Goal: Task Accomplishment & Management: Use online tool/utility

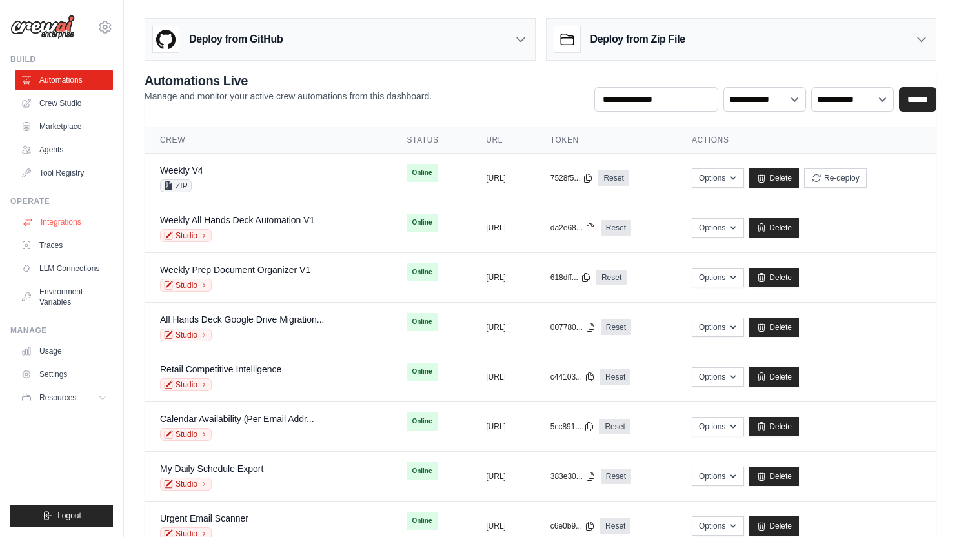
click at [66, 226] on link "Integrations" at bounding box center [65, 222] width 97 height 21
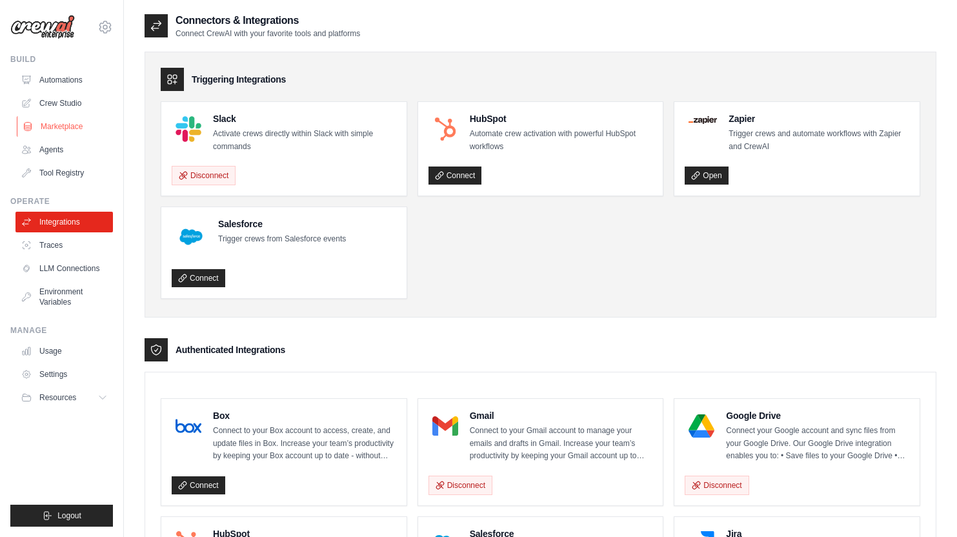
click at [80, 121] on link "Marketplace" at bounding box center [65, 126] width 97 height 21
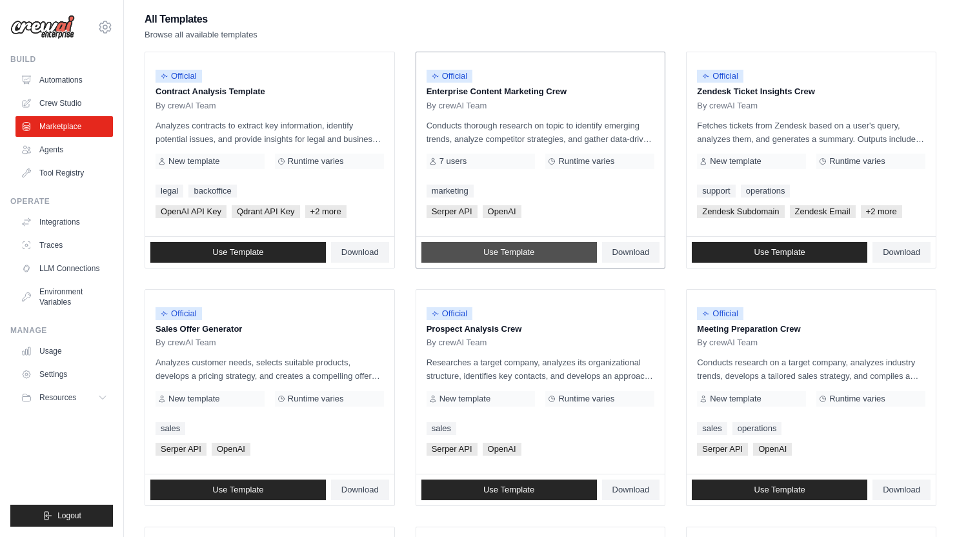
scroll to position [124, 0]
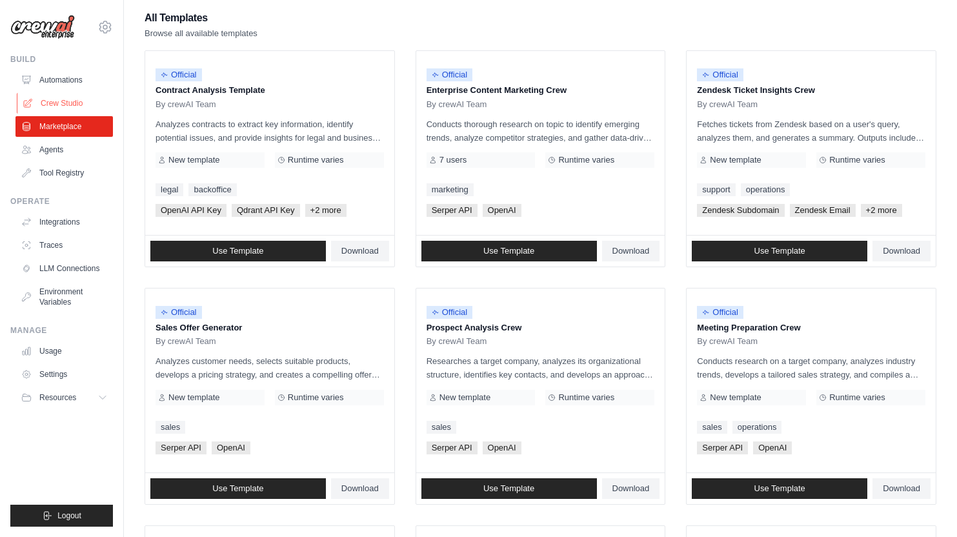
click at [57, 103] on link "Crew Studio" at bounding box center [65, 103] width 97 height 21
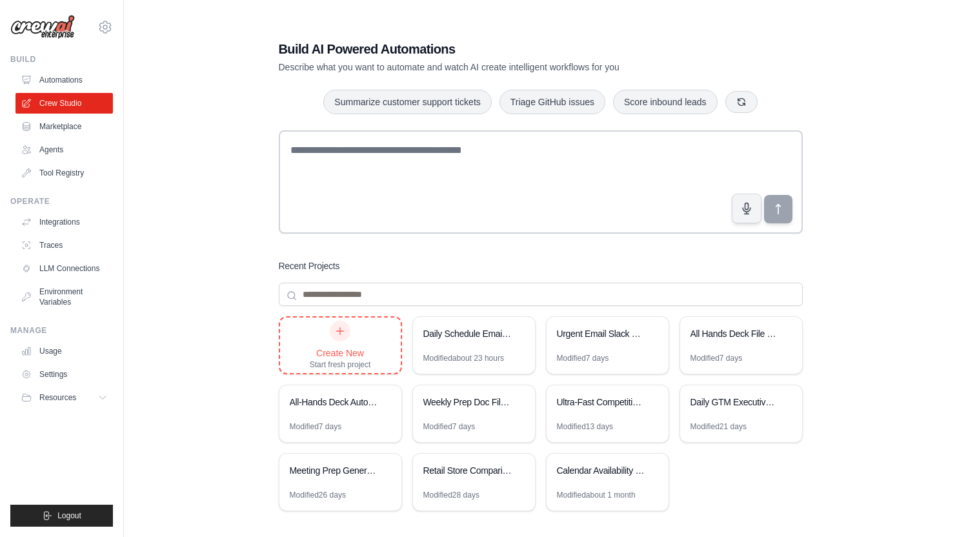
click at [375, 346] on div "Create New Start fresh project" at bounding box center [340, 344] width 121 height 55
click at [61, 77] on link "Automations" at bounding box center [65, 80] width 97 height 21
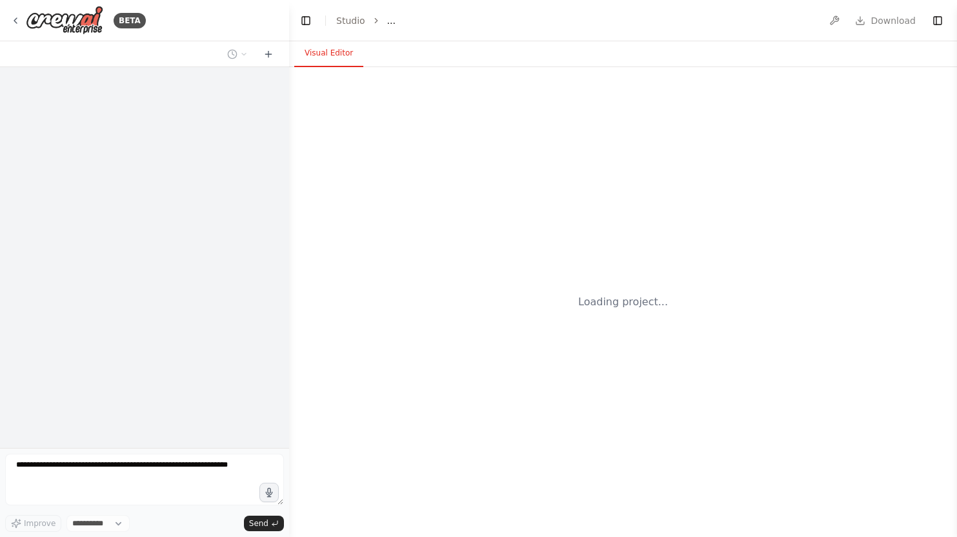
select select "****"
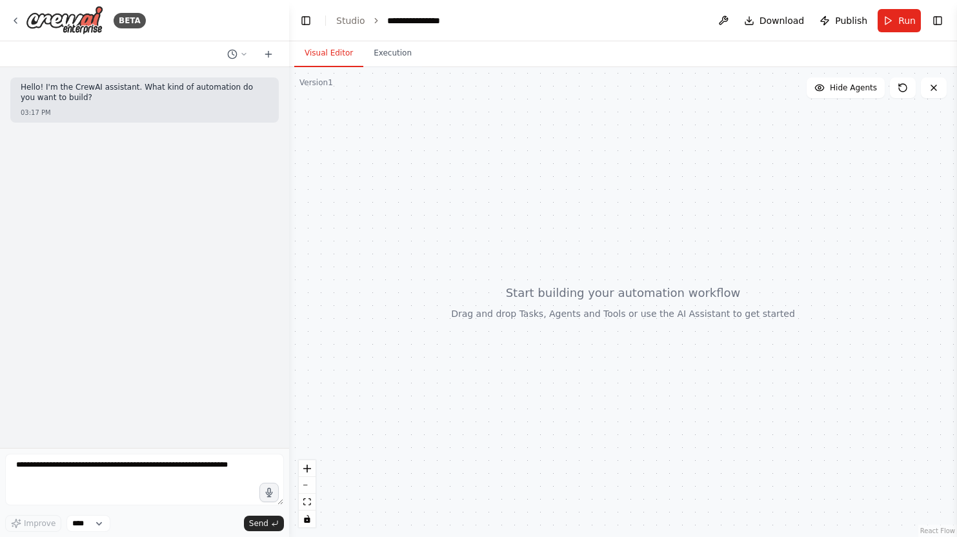
click at [939, 21] on button "Toggle Right Sidebar" at bounding box center [937, 21] width 18 height 18
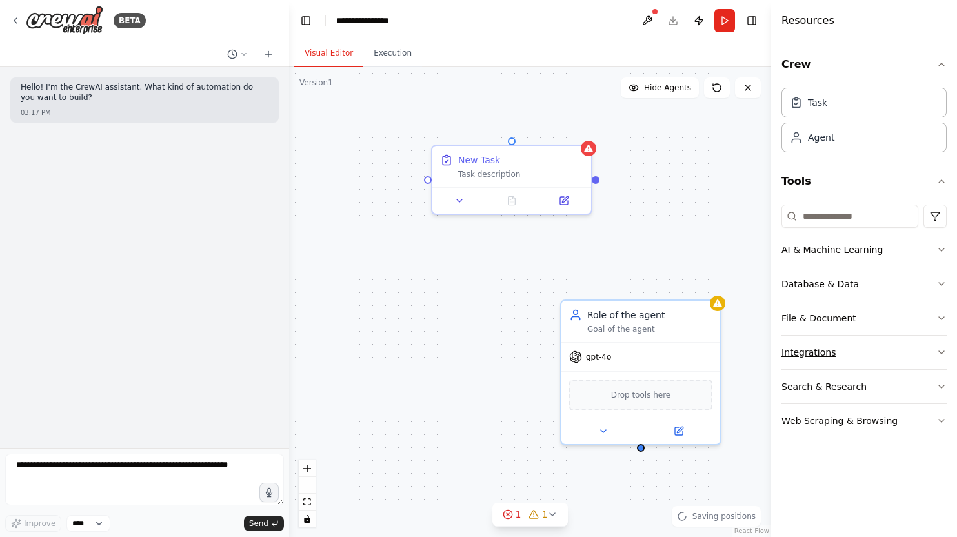
click at [860, 346] on button "Integrations" at bounding box center [863, 352] width 165 height 34
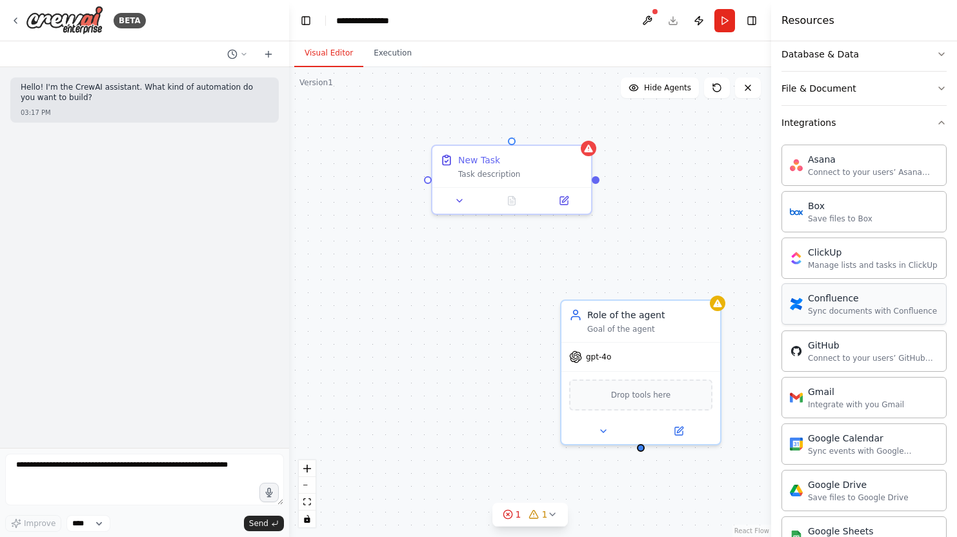
scroll to position [312, 0]
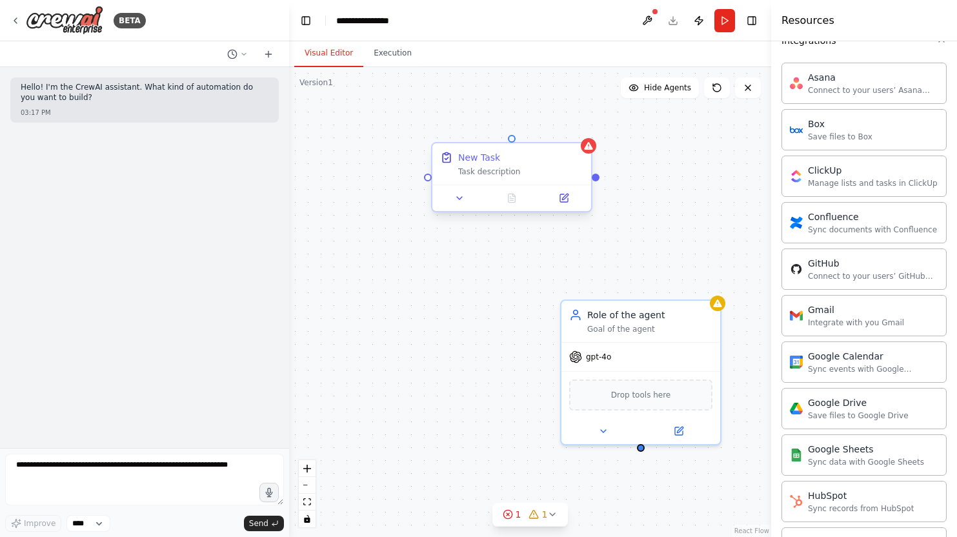
click at [577, 150] on div "New Task Task description" at bounding box center [511, 163] width 159 height 41
click at [581, 129] on icon at bounding box center [581, 131] width 5 height 7
click at [550, 130] on button "Confirm" at bounding box center [545, 131] width 46 height 15
click at [687, 321] on div "Goal of the agent" at bounding box center [649, 326] width 125 height 10
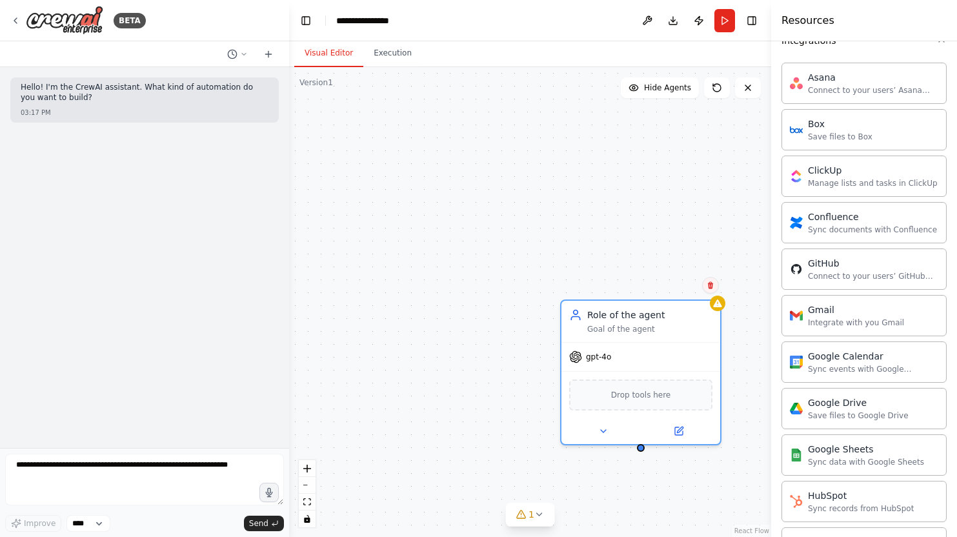
click at [714, 284] on icon at bounding box center [710, 285] width 8 height 8
click at [677, 284] on button "Confirm" at bounding box center [674, 284] width 46 height 15
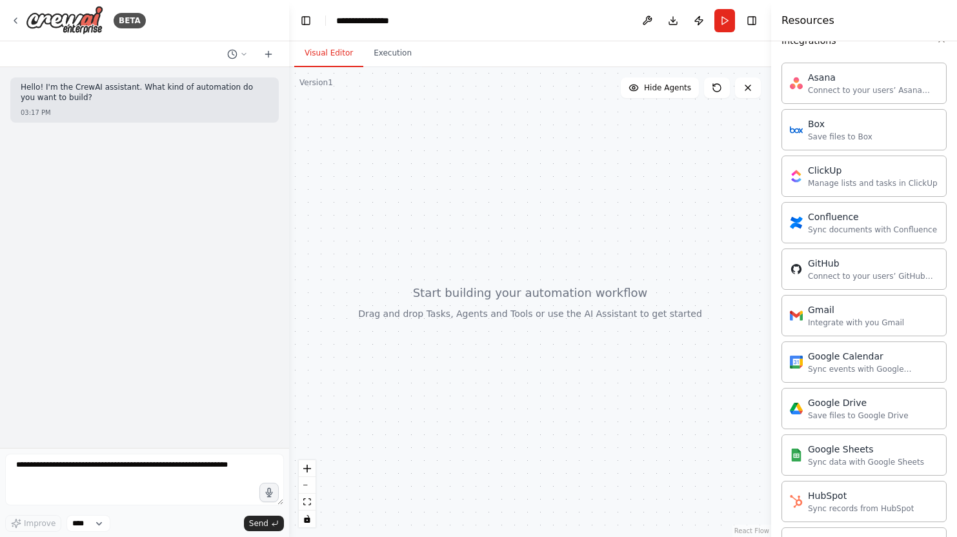
drag, startPoint x: 752, startPoint y: 20, endPoint x: 716, endPoint y: 74, distance: 64.6
click at [752, 20] on button "Toggle Right Sidebar" at bounding box center [752, 21] width 18 height 18
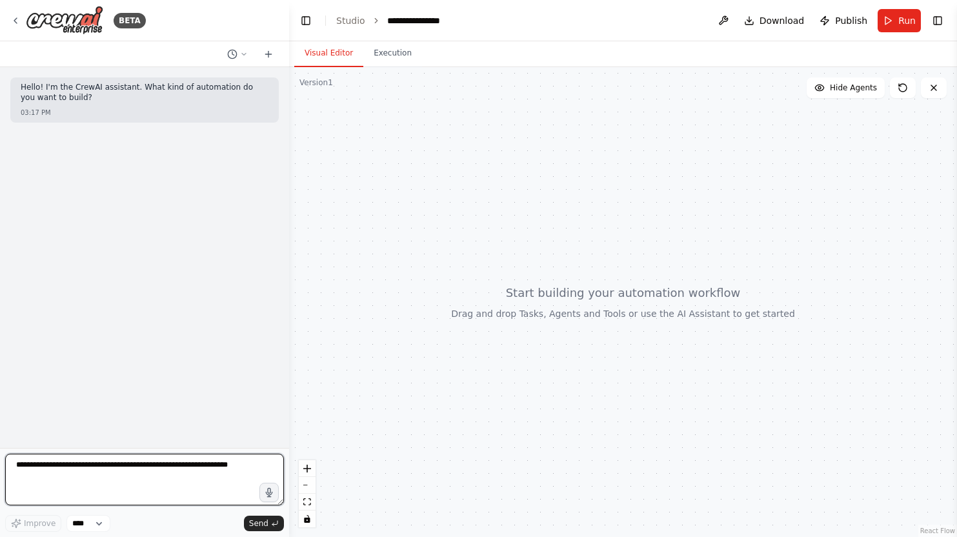
drag, startPoint x: 158, startPoint y: 473, endPoint x: 154, endPoint y: 466, distance: 8.1
click at [157, 473] on textarea at bounding box center [144, 480] width 279 height 52
type textarea "**********"
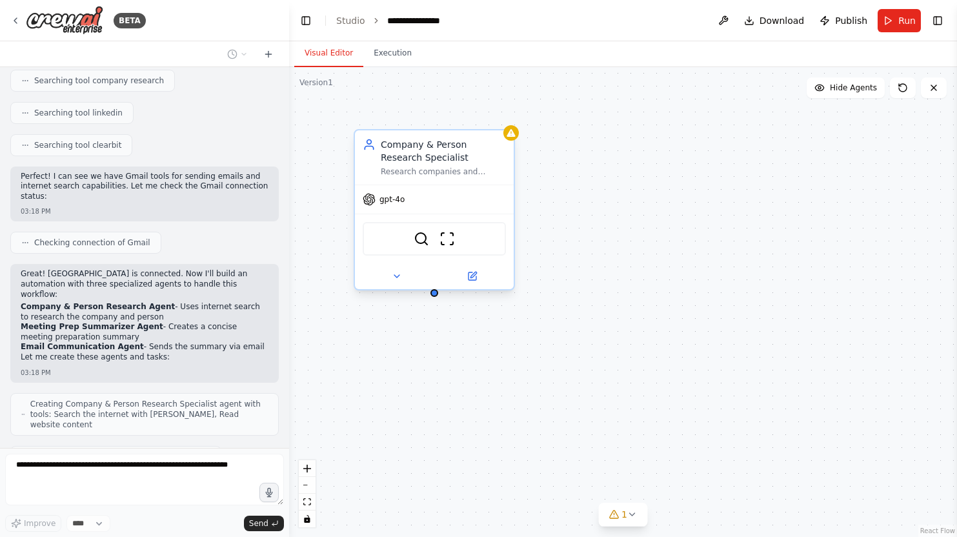
scroll to position [381, 0]
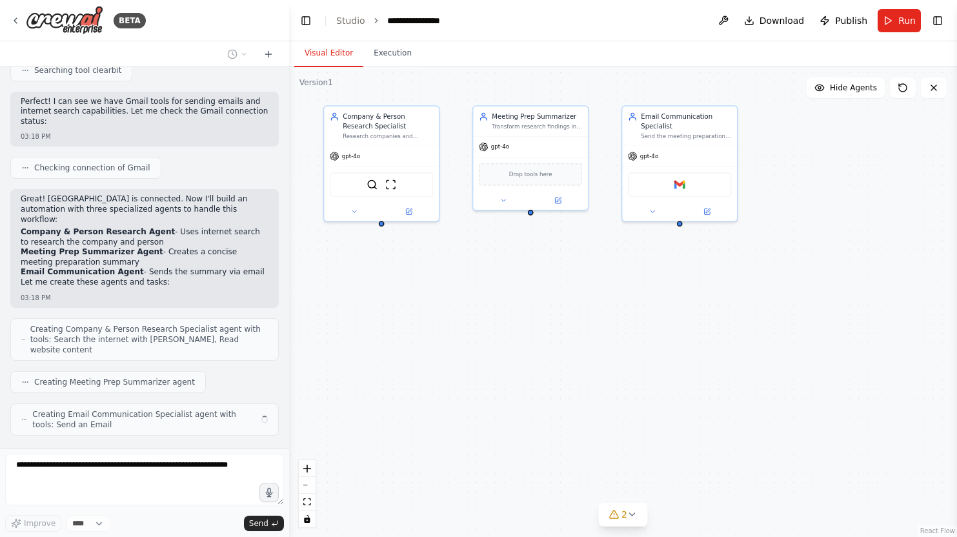
drag, startPoint x: 611, startPoint y: 410, endPoint x: 503, endPoint y: 341, distance: 128.0
click at [505, 343] on div "Company & Person Research Specialist Research companies and individuals from em…" at bounding box center [623, 302] width 668 height 470
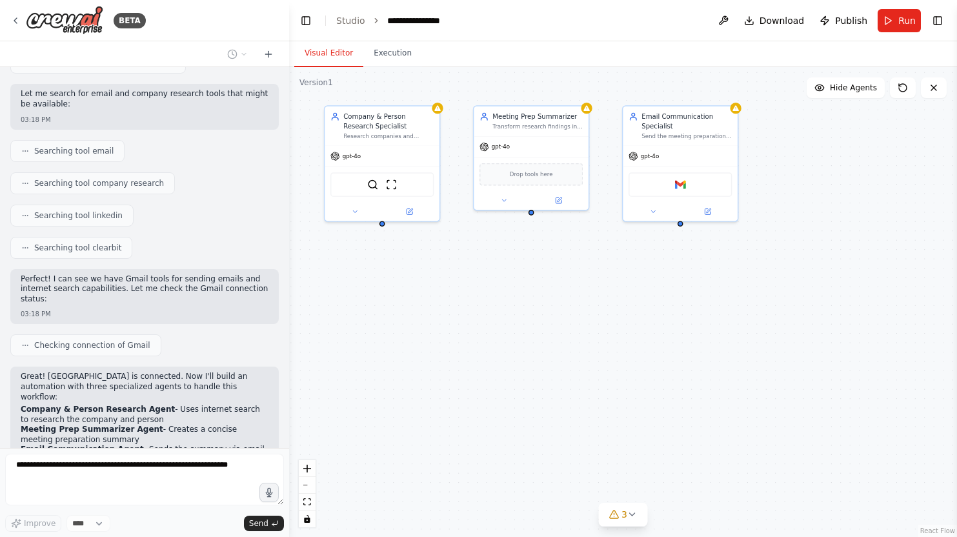
scroll to position [423, 0]
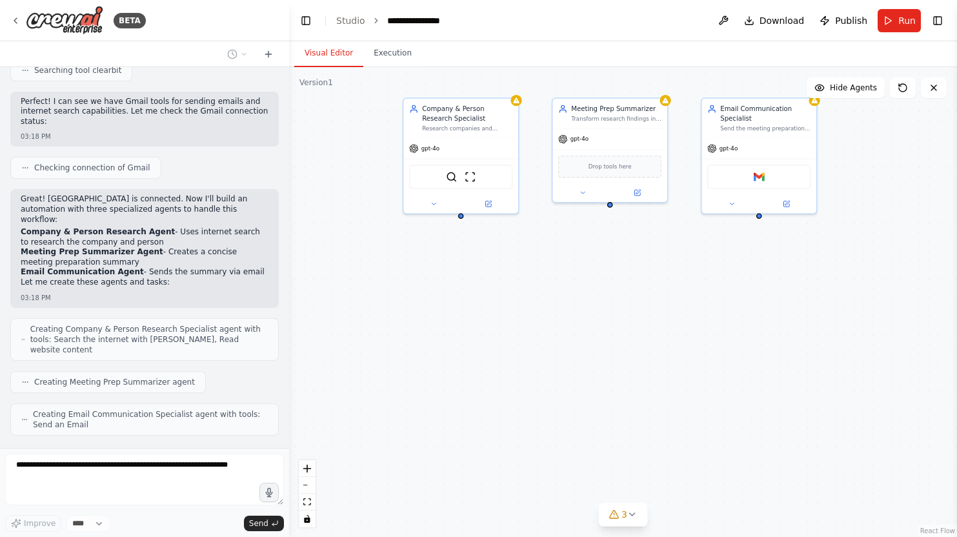
drag, startPoint x: 711, startPoint y: 359, endPoint x: 732, endPoint y: 357, distance: 20.8
click at [732, 357] on div "Company & Person Research Specialist Research companies and individuals from em…" at bounding box center [623, 302] width 668 height 470
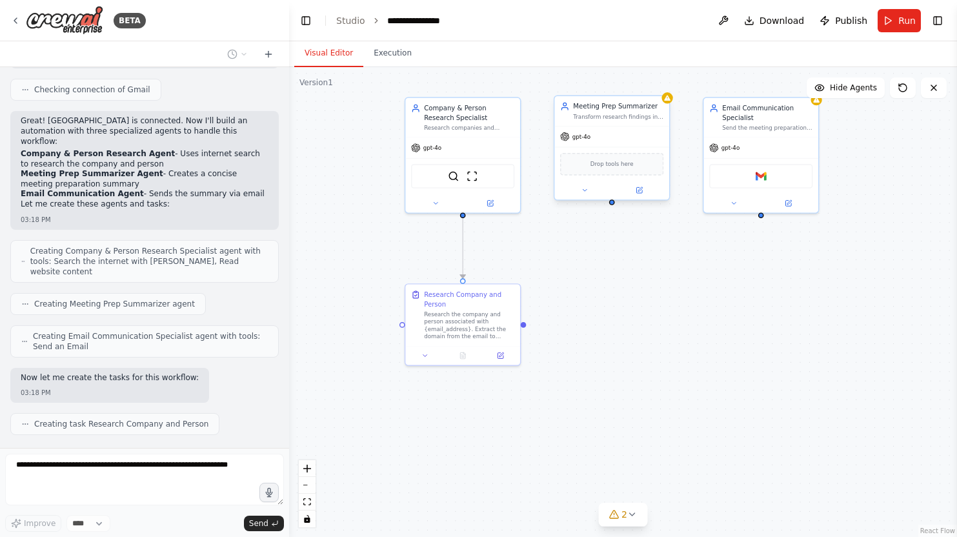
scroll to position [534, 0]
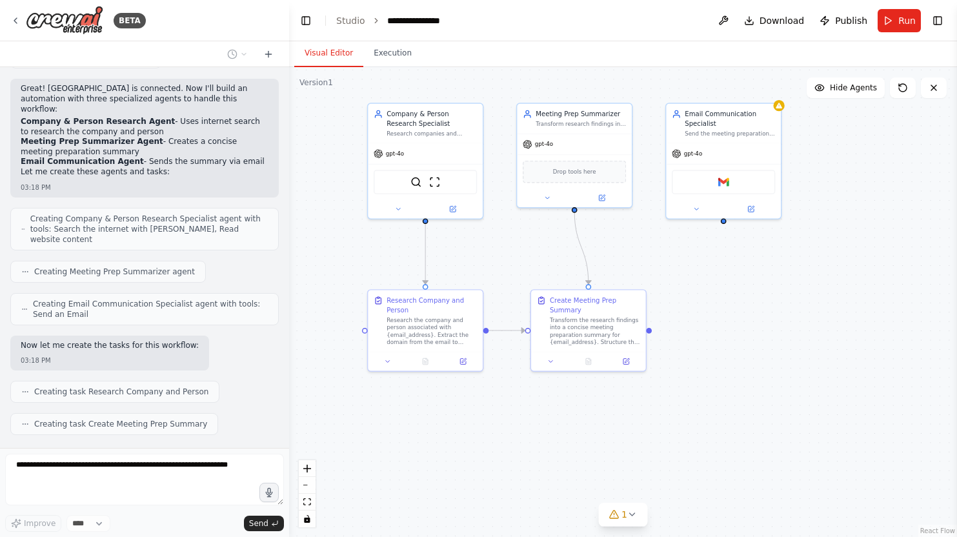
drag, startPoint x: 786, startPoint y: 464, endPoint x: 754, endPoint y: 470, distance: 33.5
click at [753, 470] on div ".deletable-edge-delete-btn { width: 20px; height: 20px; border: 0px solid #ffff…" at bounding box center [623, 302] width 668 height 470
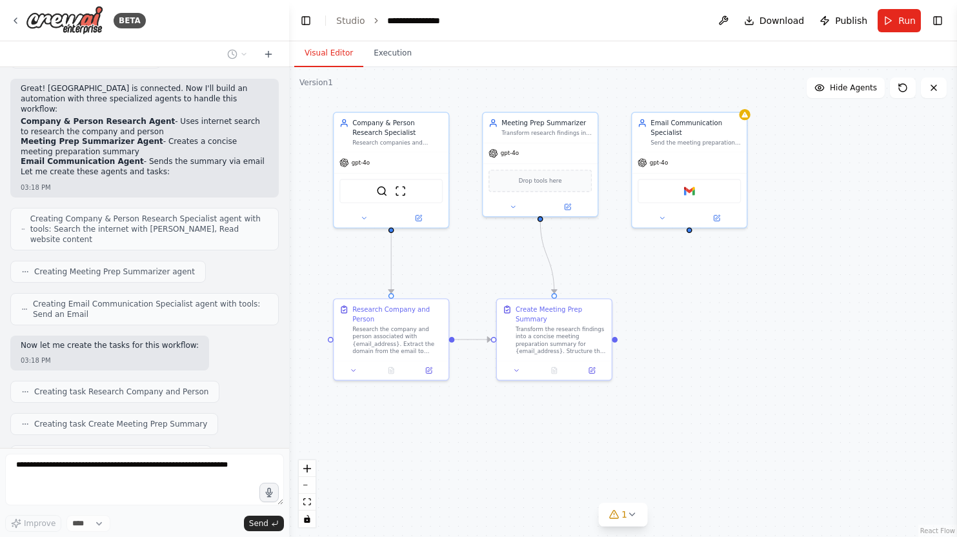
scroll to position [566, 0]
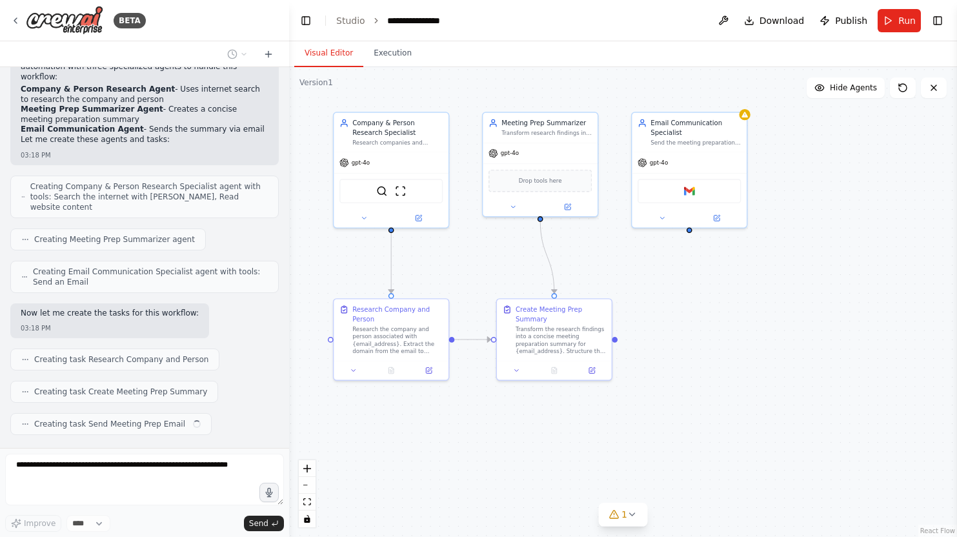
drag, startPoint x: 800, startPoint y: 423, endPoint x: 769, endPoint y: 433, distance: 32.4
click at [769, 433] on div ".deletable-edge-delete-btn { width: 20px; height: 20px; border: 0px solid #ffff…" at bounding box center [623, 302] width 668 height 470
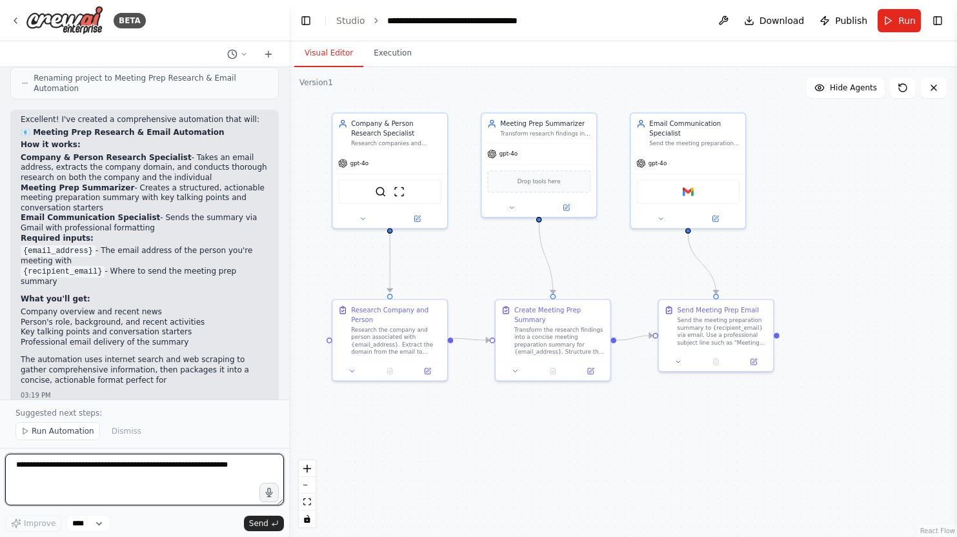
scroll to position [1088, 0]
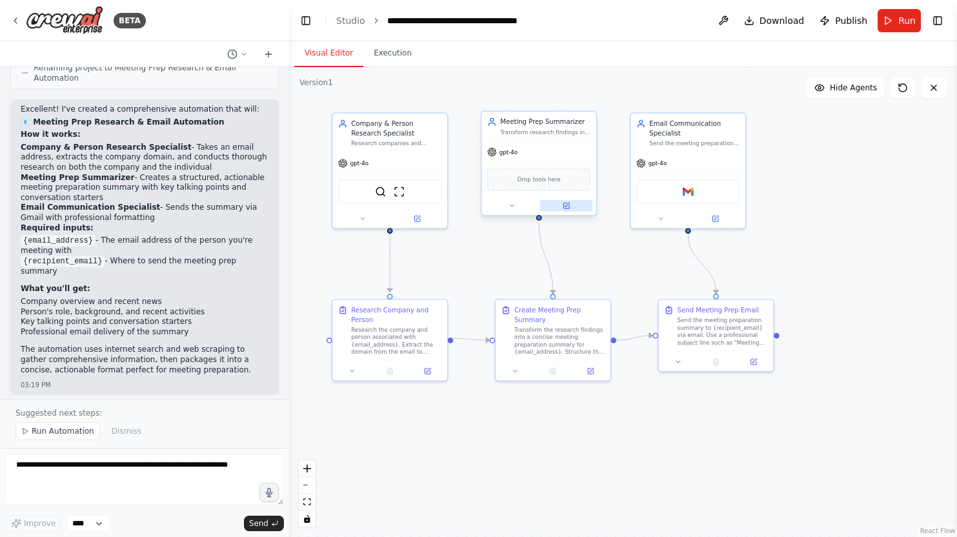
click at [563, 208] on icon at bounding box center [567, 206] width 8 height 8
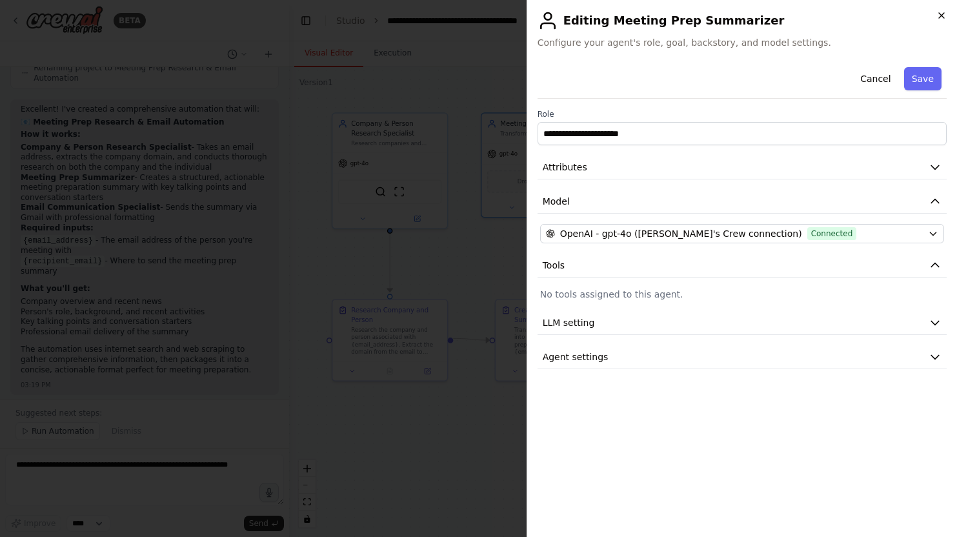
click at [938, 13] on icon "button" at bounding box center [941, 15] width 10 height 10
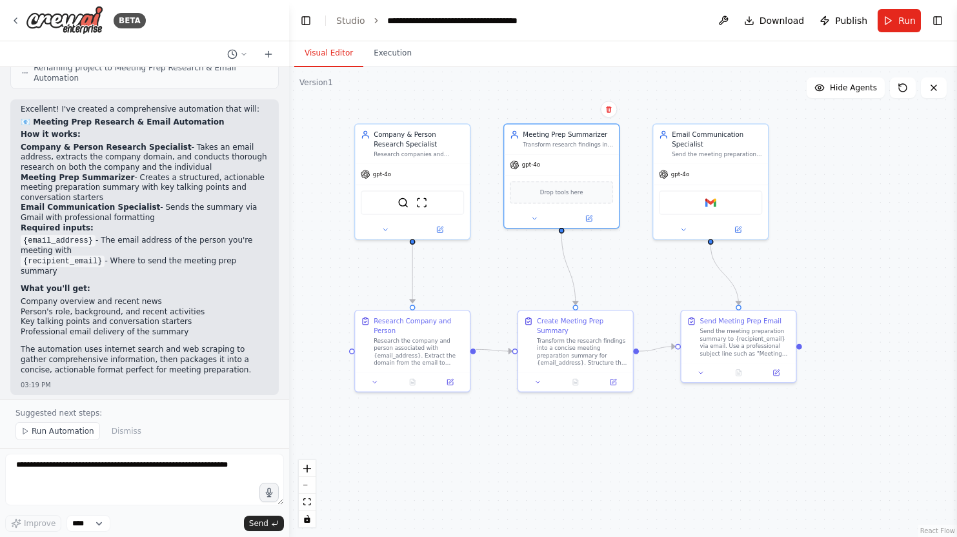
drag, startPoint x: 830, startPoint y: 218, endPoint x: 852, endPoint y: 229, distance: 25.1
click at [852, 229] on div ".deletable-edge-delete-btn { width: 20px; height: 20px; border: 0px solid #ffff…" at bounding box center [623, 302] width 668 height 470
click at [15, 18] on icon at bounding box center [15, 20] width 10 height 10
